Goal: Obtain resource: Obtain resource

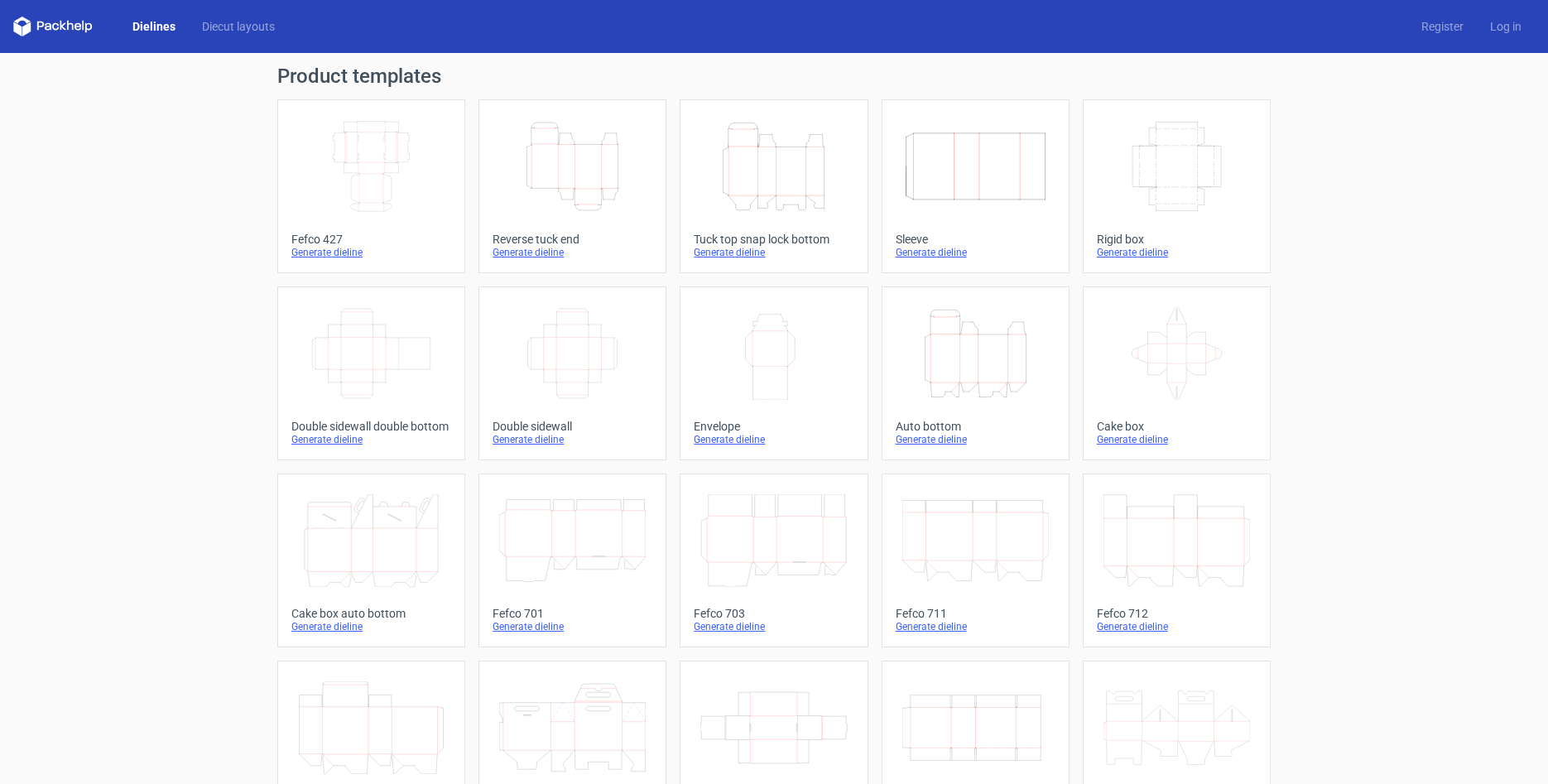
click at [585, 171] on icon "Height Depth Width" at bounding box center [572, 166] width 147 height 93
click at [964, 375] on icon "Height Depth Width" at bounding box center [975, 353] width 147 height 93
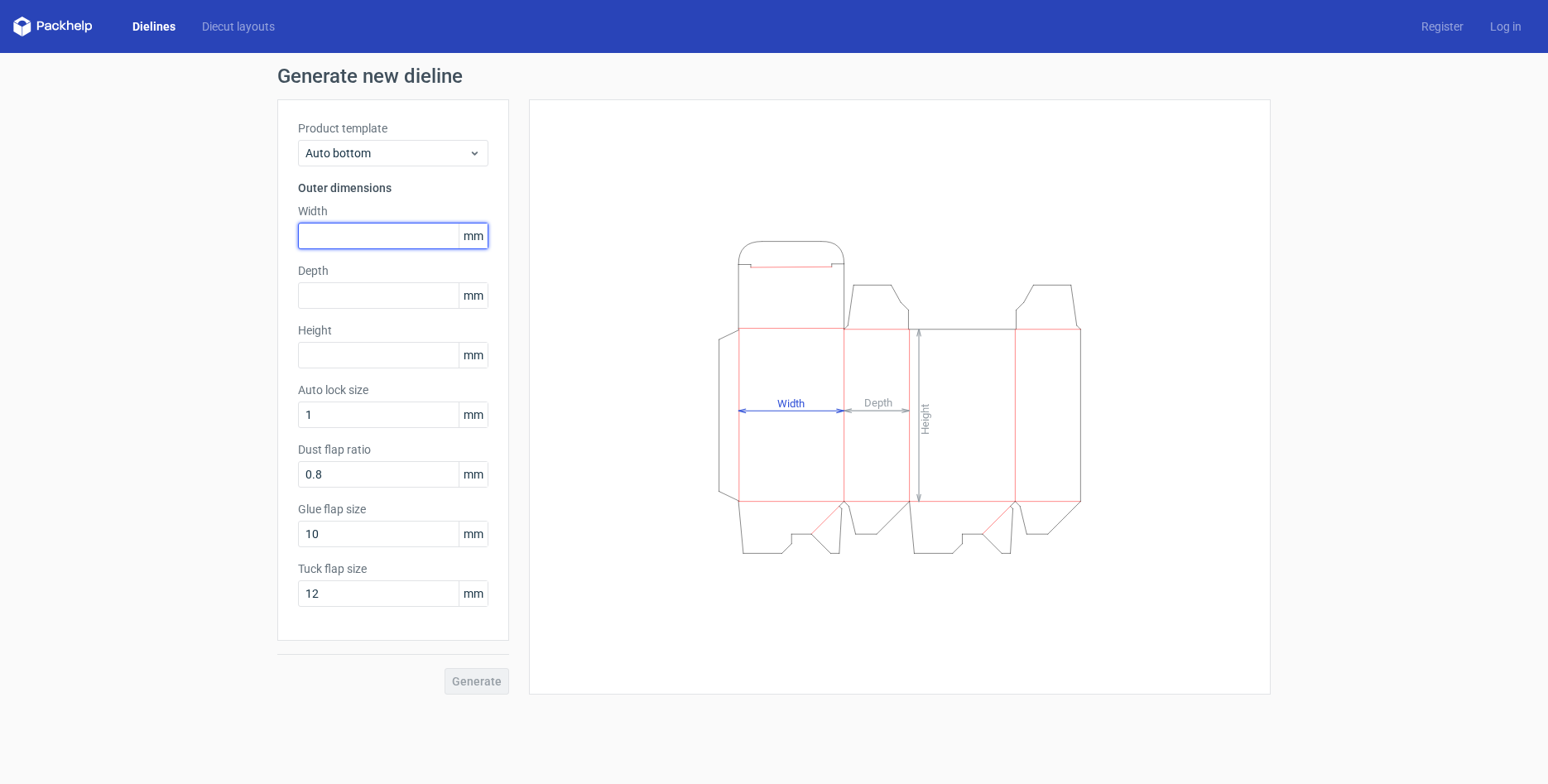
click at [366, 227] on input "text" at bounding box center [393, 236] width 190 height 27
type input "95"
click at [406, 303] on input "text" at bounding box center [393, 295] width 190 height 27
type input "95"
click at [417, 362] on input "text" at bounding box center [393, 355] width 190 height 27
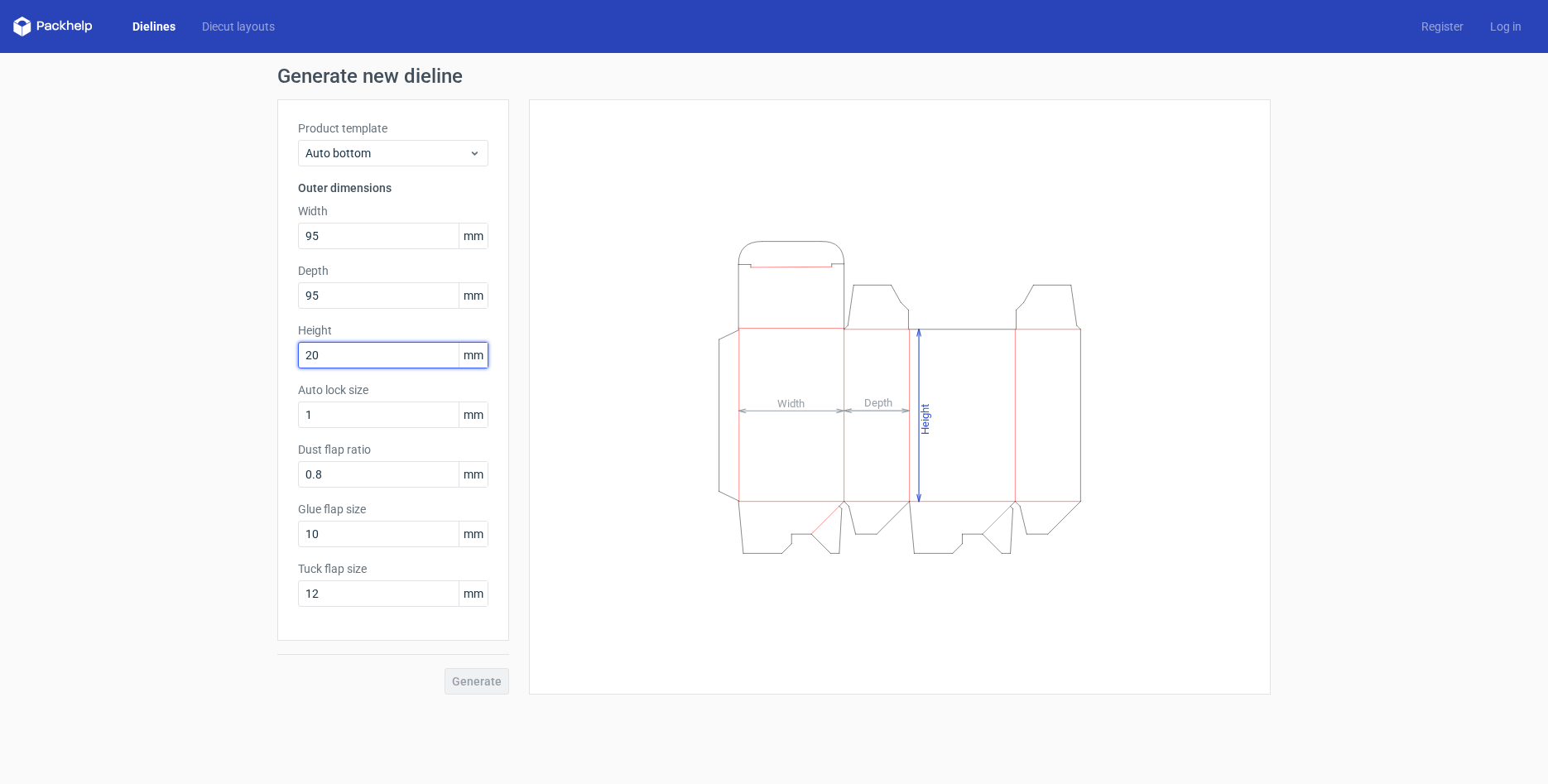
type input "200"
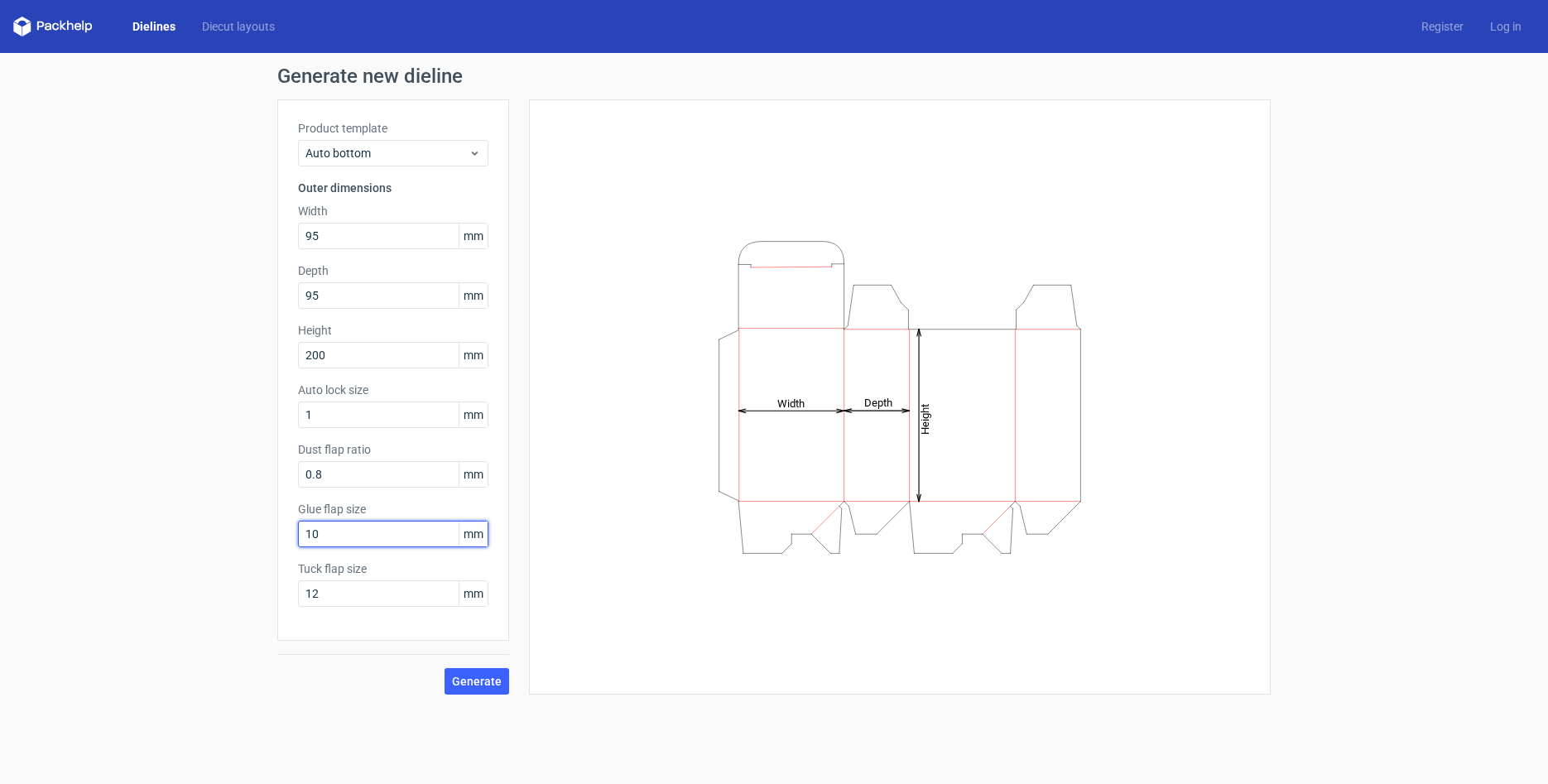
drag, startPoint x: 320, startPoint y: 533, endPoint x: 134, endPoint y: 510, distance: 187.4
click at [134, 510] on div "Generate new dieline Product template Auto bottom Outer dimensions Width 95 mm …" at bounding box center [774, 380] width 1548 height 655
type input "15"
drag, startPoint x: 340, startPoint y: 598, endPoint x: 105, endPoint y: 578, distance: 235.8
click at [105, 578] on div "Generate new dieline Product template Auto bottom Outer dimensions Width 95 mm …" at bounding box center [774, 380] width 1548 height 655
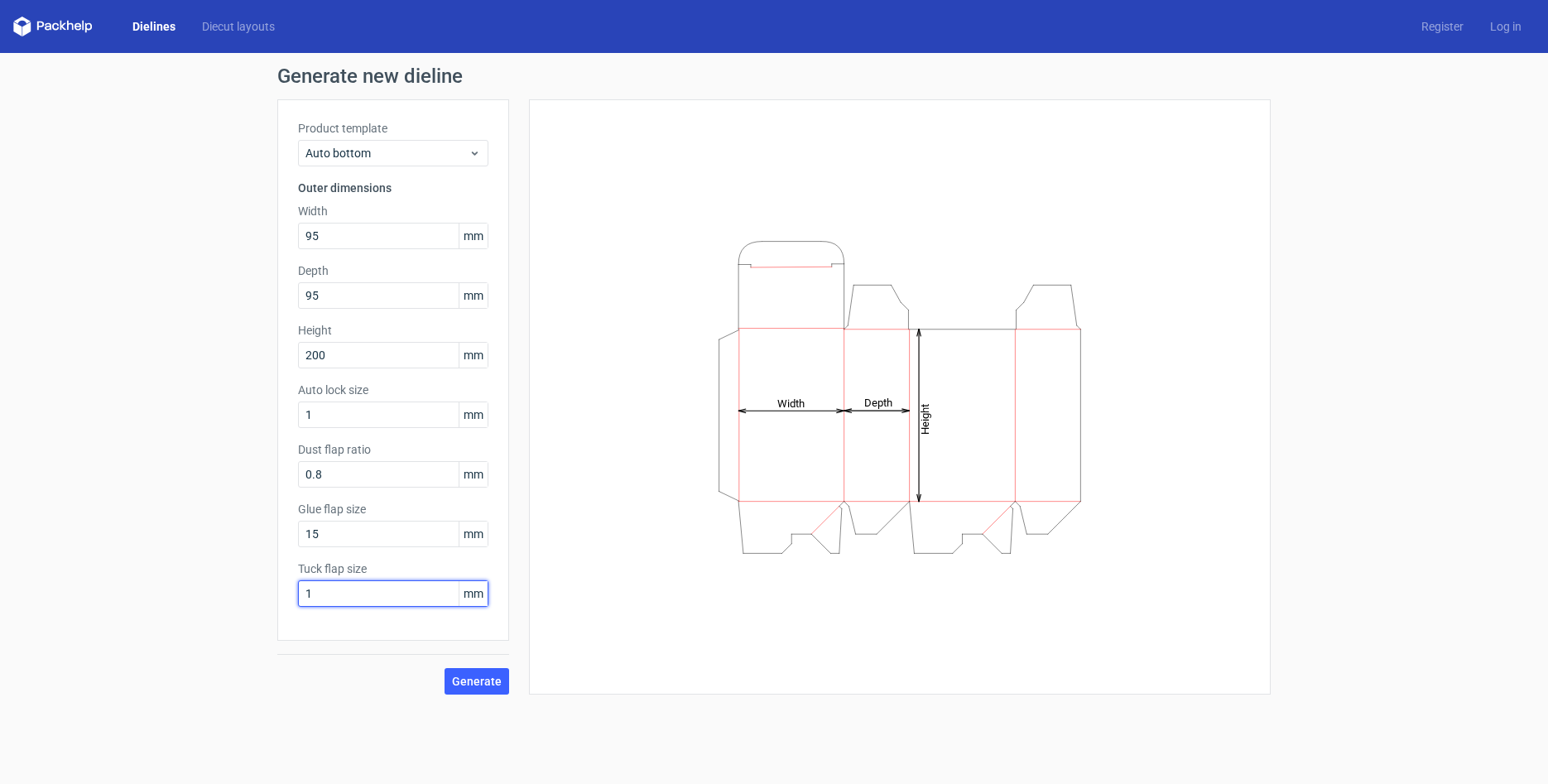
type input "15"
click at [483, 676] on span "Generate" at bounding box center [477, 681] width 50 height 12
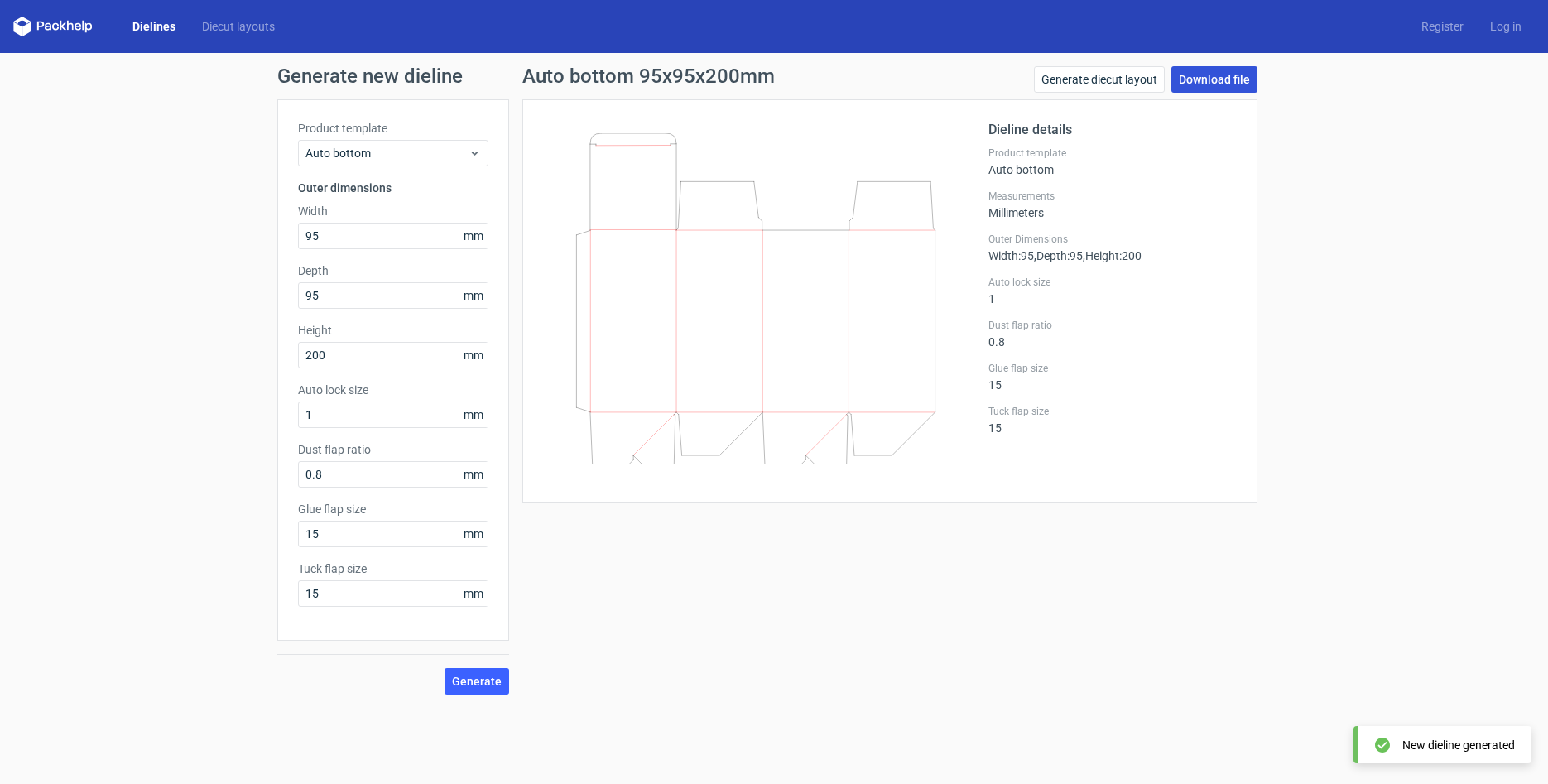
click at [1203, 81] on link "Download file" at bounding box center [1215, 79] width 86 height 27
